Goal: Task Accomplishment & Management: Complete application form

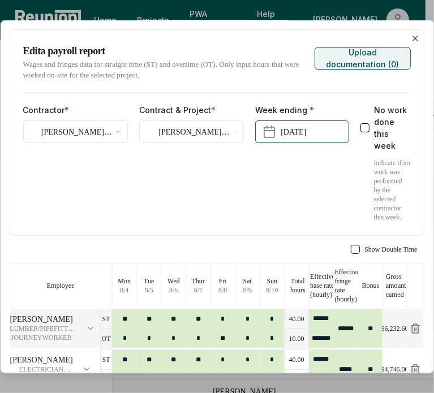
click at [387, 50] on button "Upload documentation ( 0 )" at bounding box center [363, 58] width 96 height 23
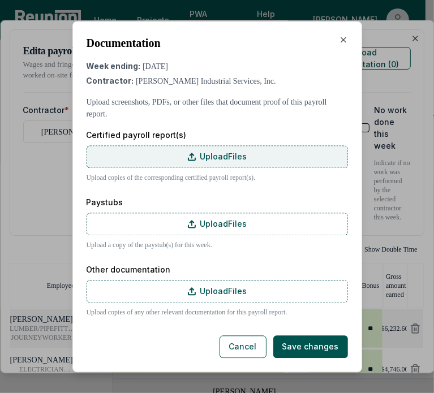
click at [239, 151] on label "Upload Files" at bounding box center [218, 157] width 262 height 23
click at [0, 0] on input "Upload Files" at bounding box center [0, 0] width 0 height 0
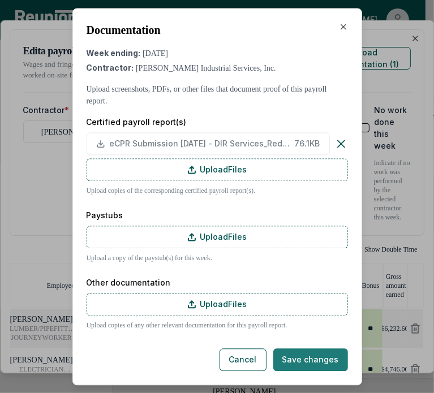
click at [316, 344] on div "Documentation Week ending: August 10, 2025 Contractor: Schultz Industrial Servi…" at bounding box center [218, 196] width 262 height 349
click at [294, 355] on button "Save changes" at bounding box center [310, 360] width 75 height 23
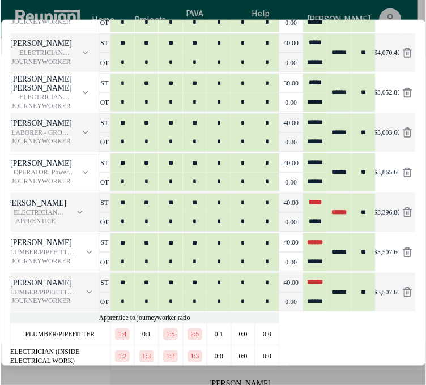
scroll to position [890, 0]
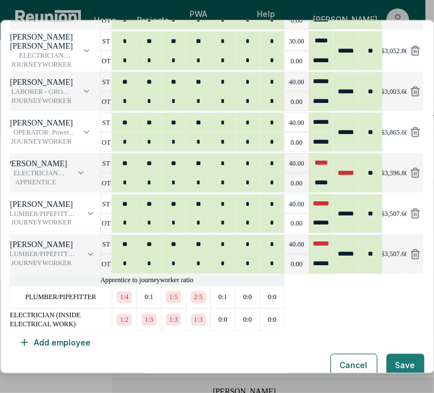
click at [387, 354] on button "Save" at bounding box center [406, 365] width 38 height 23
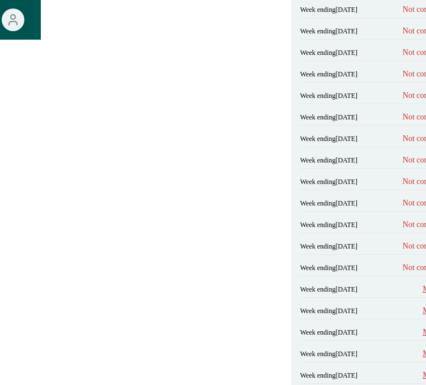
scroll to position [453, 385]
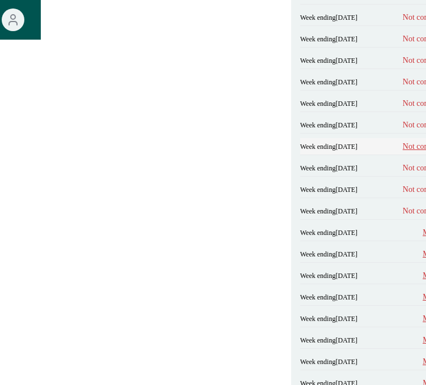
click at [403, 140] on span "Not compliant" at bounding box center [426, 146] width 46 height 12
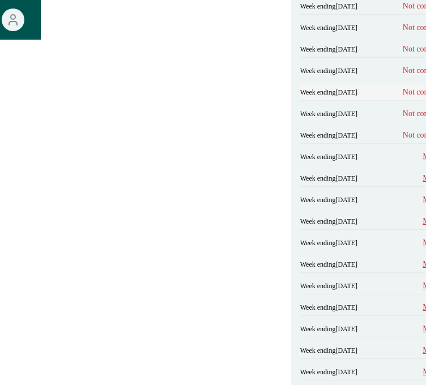
scroll to position [510, 385]
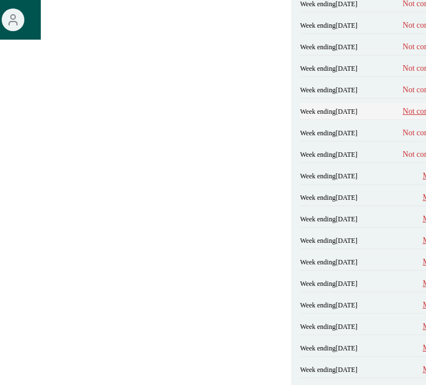
click at [403, 105] on span "Not compliant" at bounding box center [426, 111] width 46 height 12
click at [403, 139] on span "Not compliant" at bounding box center [426, 133] width 46 height 12
click at [403, 160] on span "Not compliant" at bounding box center [426, 154] width 46 height 12
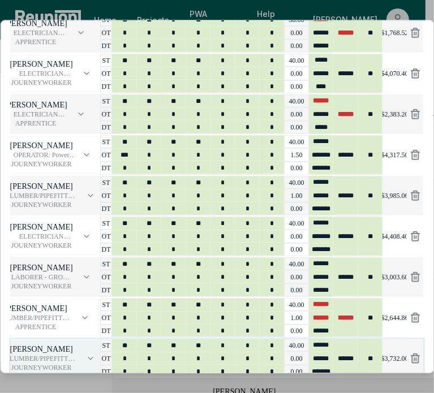
scroll to position [396, 0]
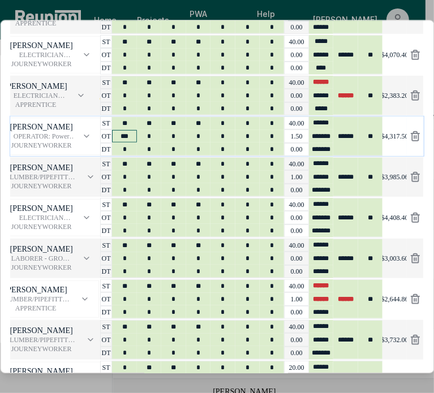
click at [128, 130] on input "***" at bounding box center [125, 136] width 24 height 13
type input "*"
click at [125, 143] on input "*" at bounding box center [125, 149] width 24 height 13
type input "***"
click at [3, 121] on div "**********" at bounding box center [217, 197] width 434 height 354
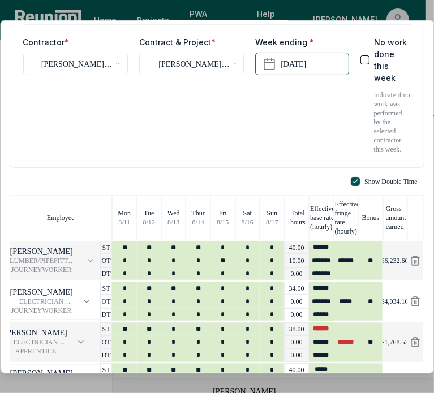
scroll to position [0, 0]
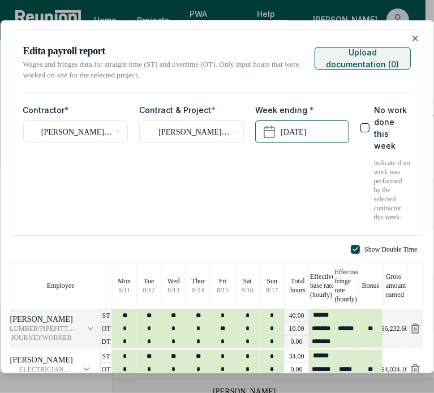
click at [367, 67] on button "Upload documentation ( 0 )" at bounding box center [363, 58] width 96 height 23
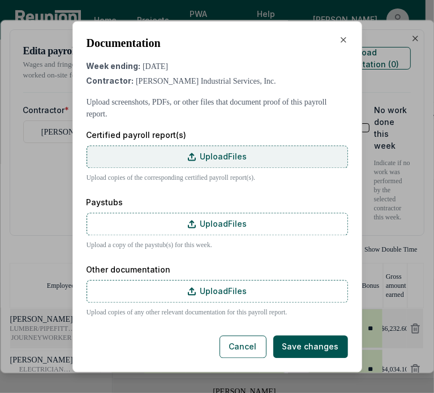
click at [246, 153] on label "Upload Files" at bounding box center [218, 157] width 262 height 23
click at [0, 0] on input "Upload Files" at bounding box center [0, 0] width 0 height 0
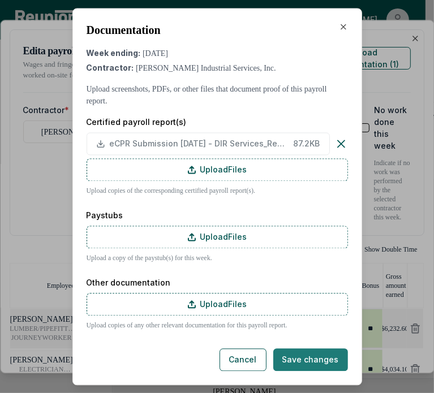
click at [324, 345] on div "Documentation Week ending: August 17, 2025 Contractor: Schultz Industrial Servi…" at bounding box center [218, 196] width 262 height 349
click at [322, 357] on button "Save changes" at bounding box center [310, 360] width 75 height 23
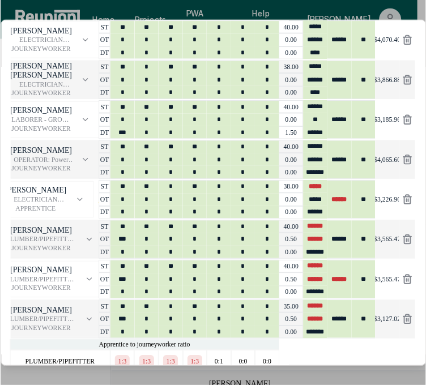
scroll to position [1053, 0]
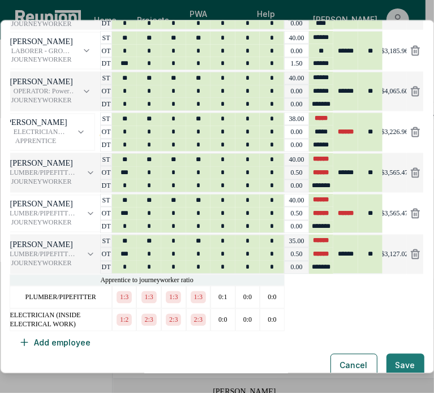
click at [390, 354] on button "Save" at bounding box center [406, 365] width 38 height 23
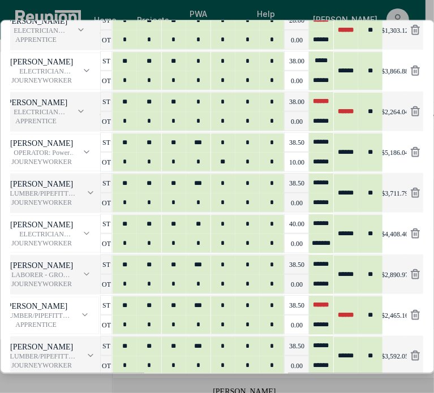
scroll to position [566, 0]
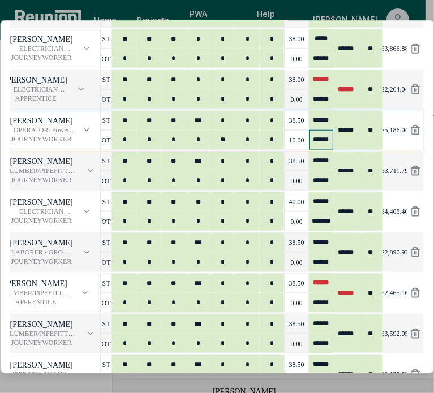
click at [322, 130] on input "******" at bounding box center [321, 140] width 24 height 20
type input "******"
click at [5, 135] on div "**********" at bounding box center [217, 197] width 434 height 354
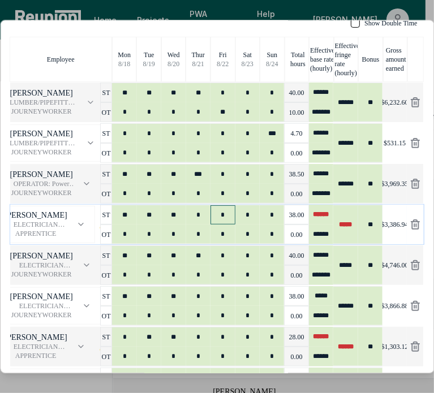
scroll to position [0, 0]
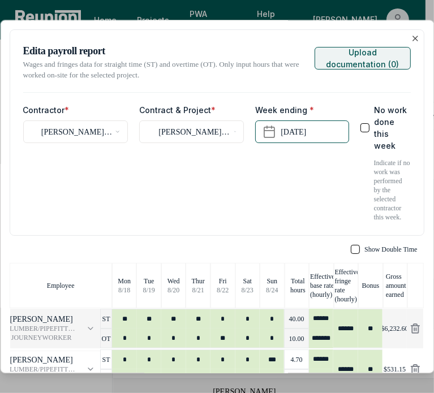
click at [330, 47] on button "Upload documentation ( 0 )" at bounding box center [363, 58] width 96 height 23
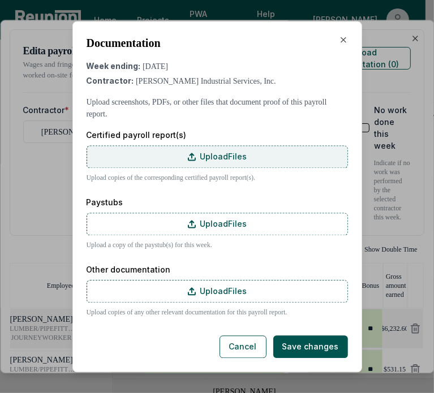
click at [165, 159] on label "Upload Files" at bounding box center [218, 157] width 262 height 23
click at [0, 0] on input "Upload Files" at bounding box center [0, 0] width 0 height 0
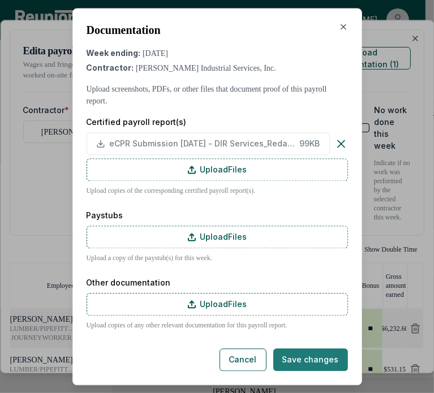
click at [322, 357] on button "Save changes" at bounding box center [310, 360] width 75 height 23
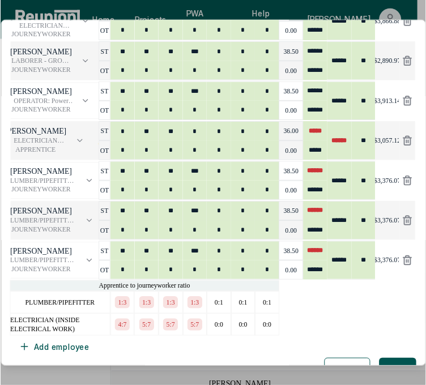
scroll to position [1257, 0]
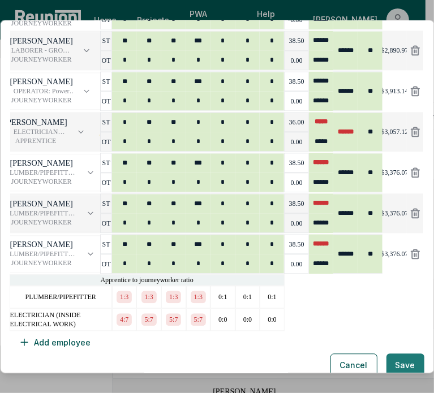
click at [404, 354] on button "Save" at bounding box center [406, 365] width 38 height 23
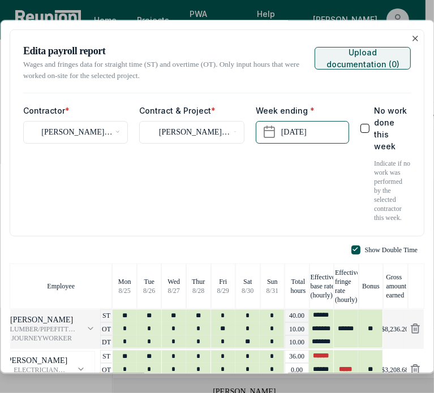
click at [375, 54] on button "Upload documentation ( 0 )" at bounding box center [363, 58] width 96 height 23
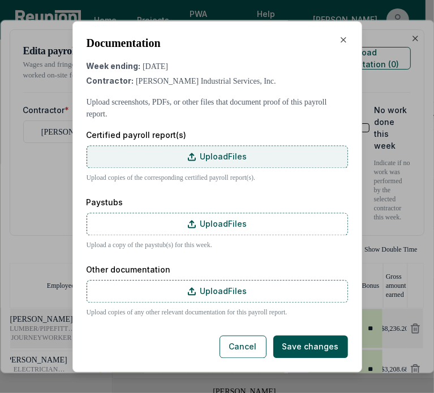
click at [206, 148] on label "Upload Files" at bounding box center [218, 157] width 262 height 23
click at [0, 0] on input "Upload Files" at bounding box center [0, 0] width 0 height 0
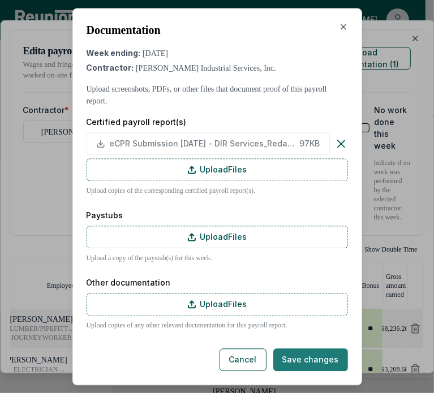
click at [316, 356] on button "Save changes" at bounding box center [310, 360] width 75 height 23
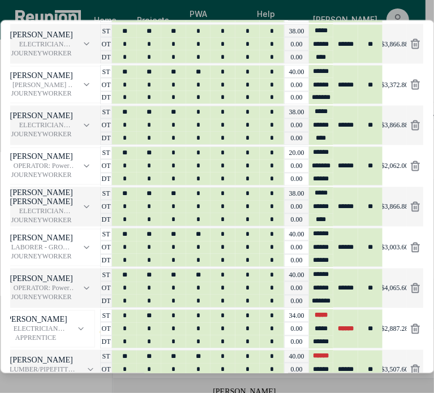
scroll to position [1216, 0]
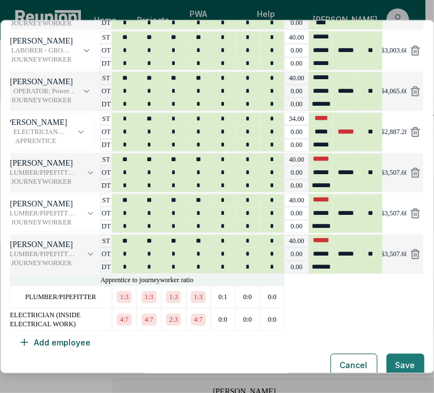
click at [390, 354] on button "Save" at bounding box center [406, 365] width 38 height 23
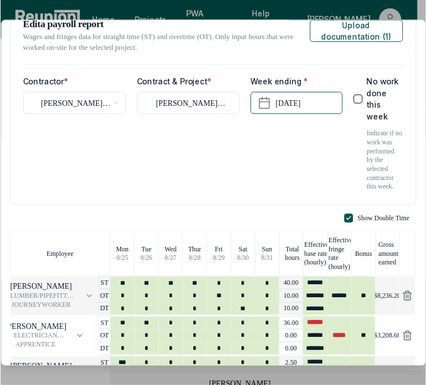
scroll to position [0, 0]
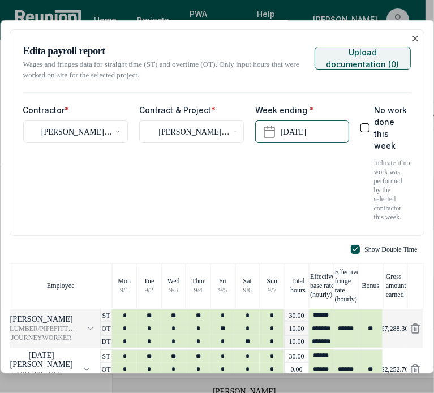
click at [361, 55] on button "Upload documentation ( 0 )" at bounding box center [363, 58] width 96 height 23
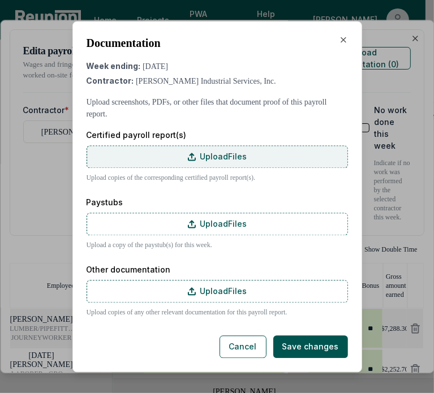
click at [238, 153] on label "Upload Files" at bounding box center [218, 157] width 262 height 23
click at [0, 0] on input "Upload Files" at bounding box center [0, 0] width 0 height 0
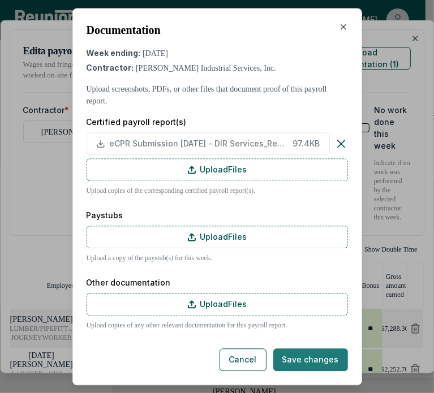
click at [324, 358] on button "Save changes" at bounding box center [310, 360] width 75 height 23
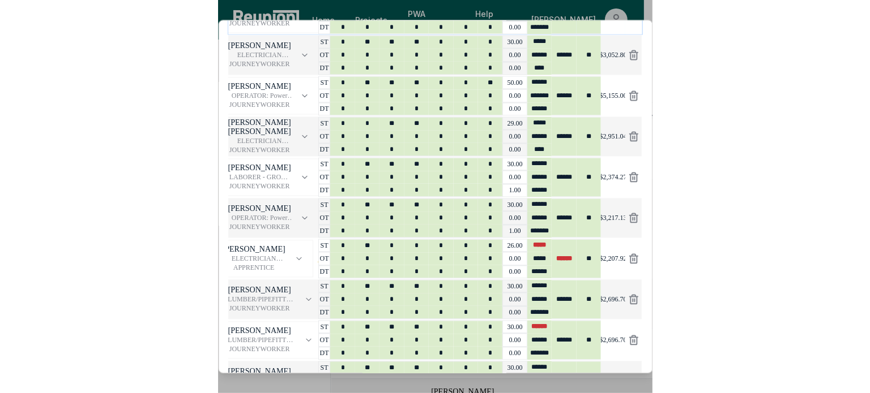
scroll to position [1216, 0]
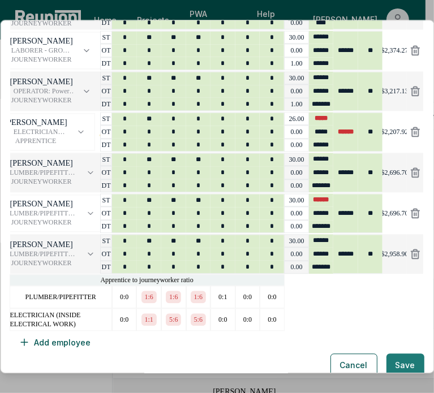
click at [397, 354] on button "Save" at bounding box center [406, 365] width 38 height 23
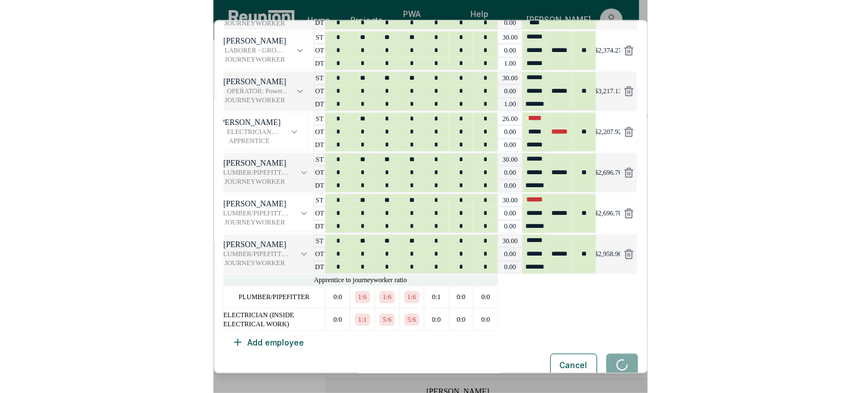
scroll to position [1166, 0]
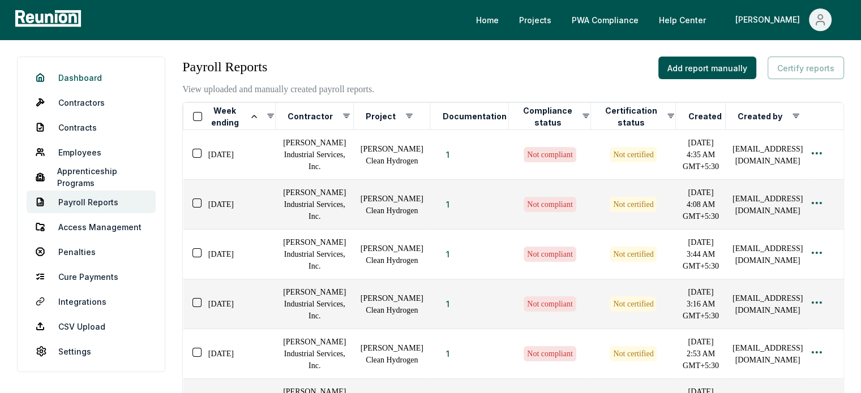
click at [113, 82] on link "Dashboard" at bounding box center [91, 77] width 129 height 23
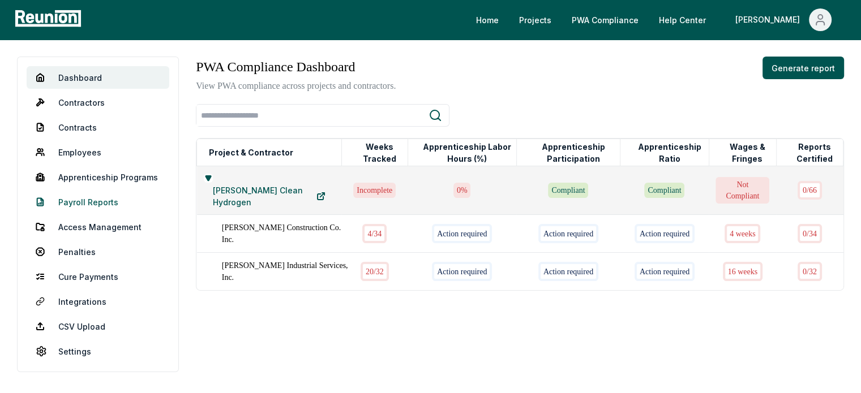
click at [59, 200] on link "Payroll Reports" at bounding box center [98, 202] width 143 height 23
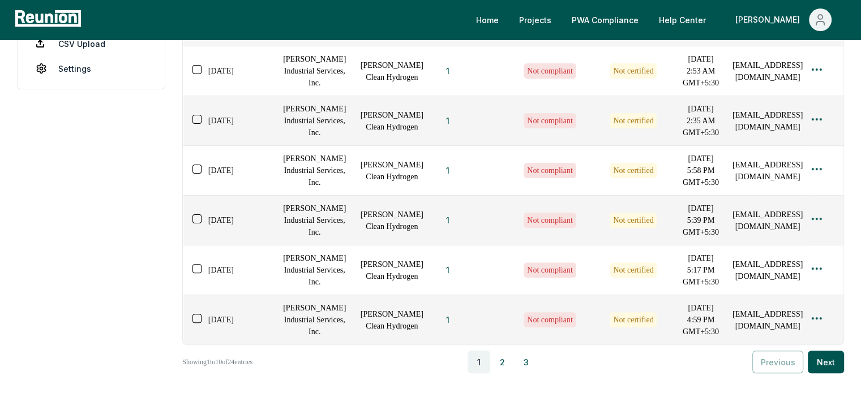
scroll to position [562, 0]
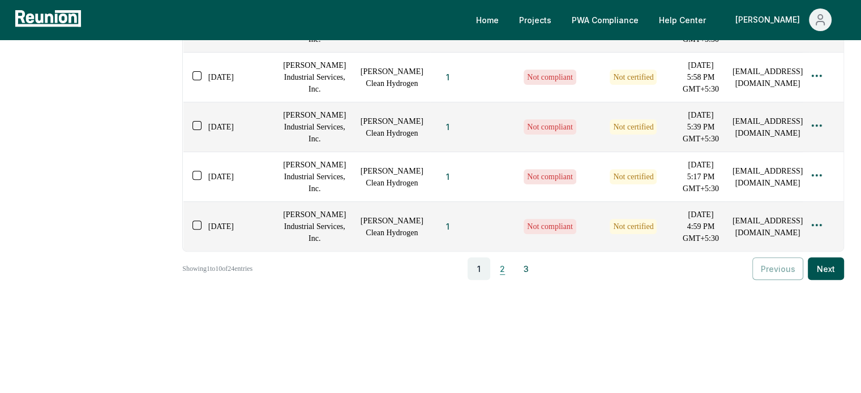
click at [425, 264] on button "2" at bounding box center [502, 269] width 23 height 23
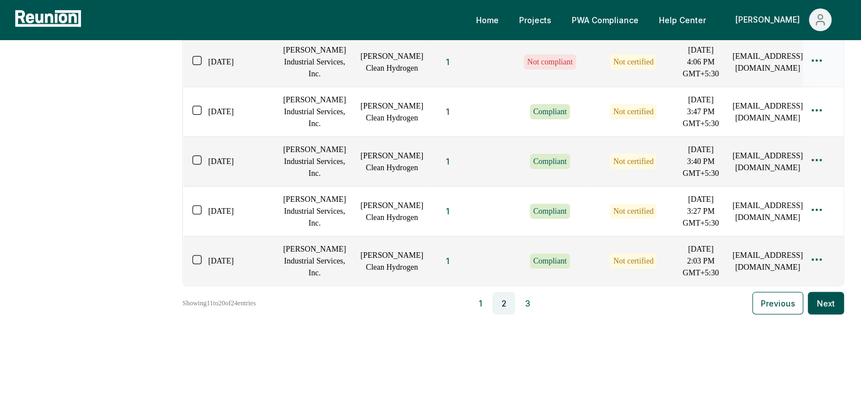
scroll to position [453, 0]
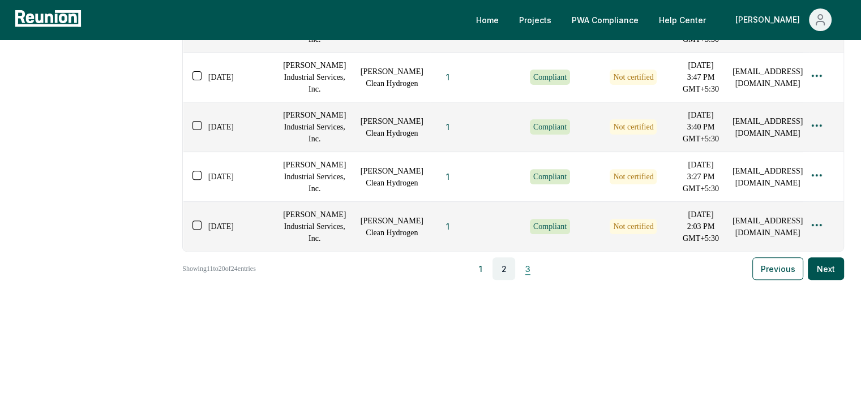
click at [425, 280] on button "3" at bounding box center [527, 269] width 23 height 23
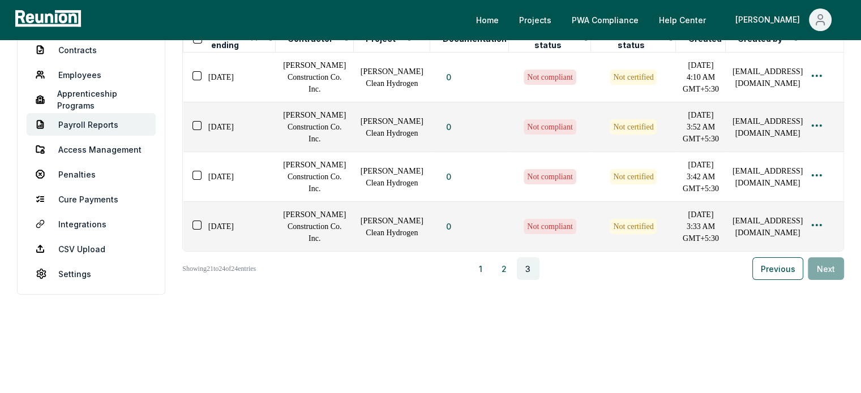
scroll to position [0, 0]
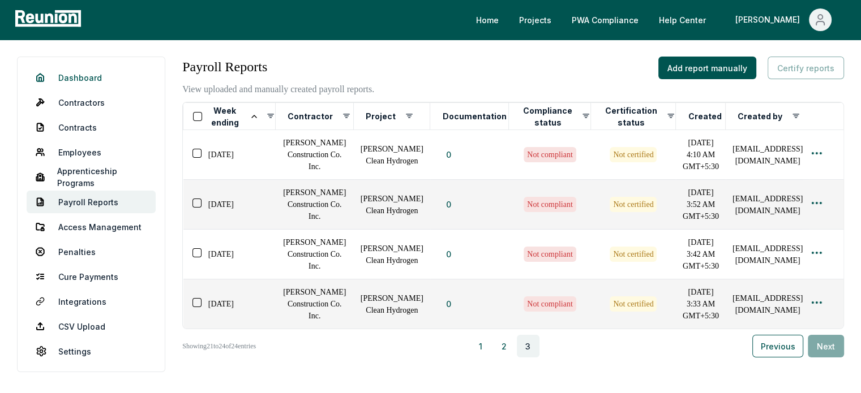
click at [71, 80] on link "Dashboard" at bounding box center [91, 77] width 129 height 23
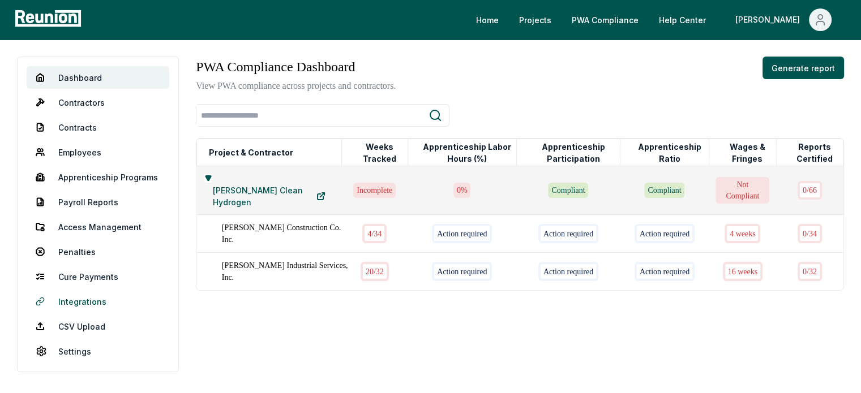
click at [79, 303] on link "Integrations" at bounding box center [98, 301] width 143 height 23
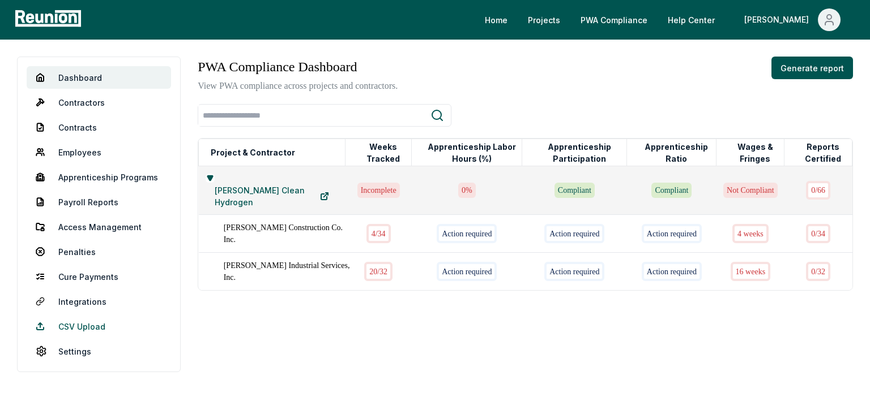
click at [78, 324] on link "CSV Upload" at bounding box center [99, 326] width 144 height 23
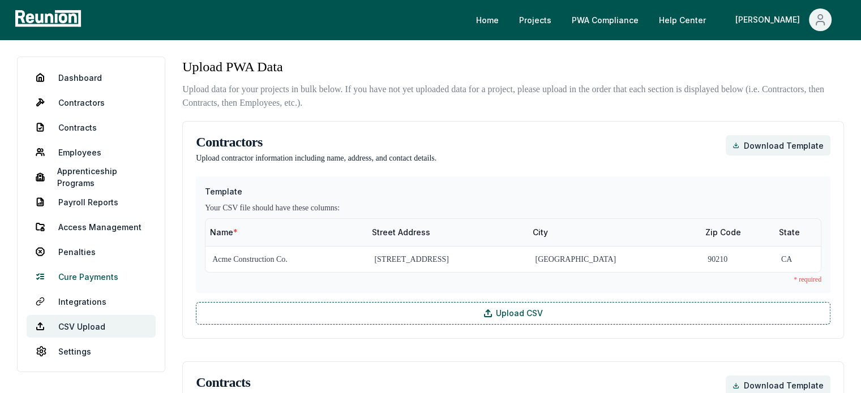
click at [84, 266] on link "Cure Payments" at bounding box center [91, 277] width 129 height 23
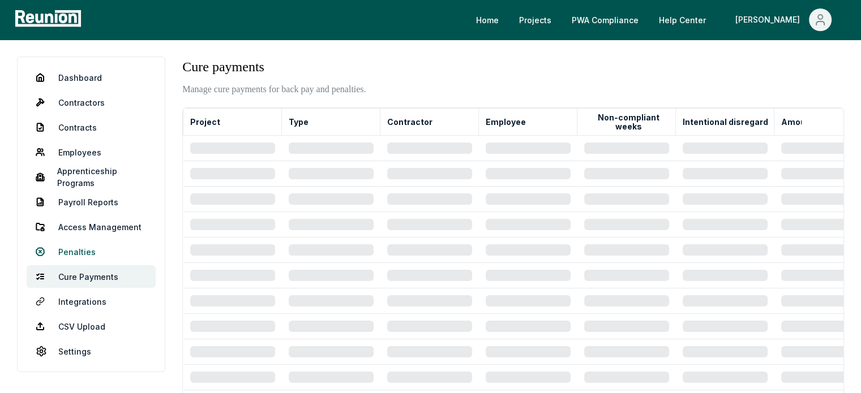
click at [88, 251] on link "Penalties" at bounding box center [91, 252] width 129 height 23
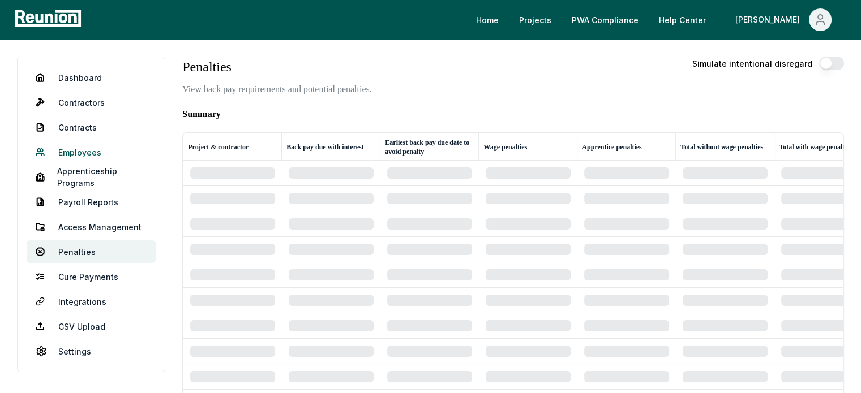
click at [92, 153] on link "Employees" at bounding box center [91, 152] width 129 height 23
click at [94, 126] on link "Contracts" at bounding box center [91, 127] width 129 height 23
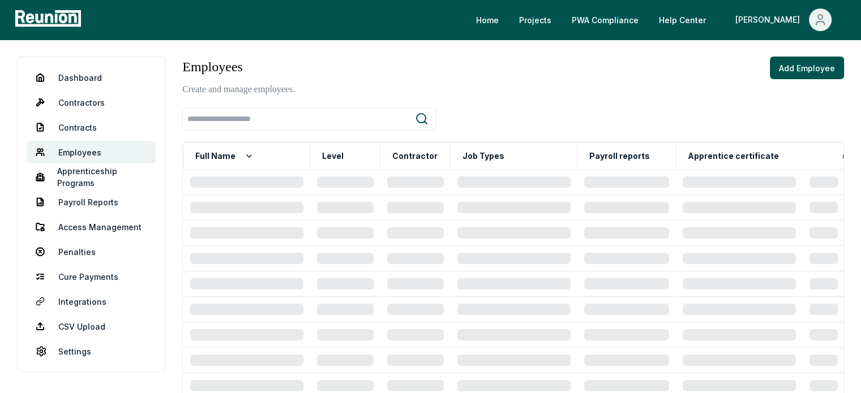
click at [102, 90] on nav "Dashboard Contractors Contracts Employees [DEMOGRAPHIC_DATA] Programs Payroll R…" at bounding box center [91, 215] width 148 height 316
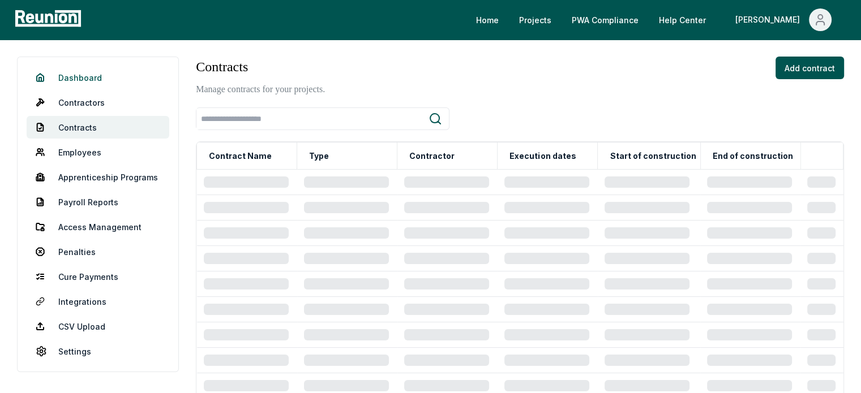
click at [104, 74] on link "Dashboard" at bounding box center [98, 77] width 143 height 23
